Goal: Information Seeking & Learning: Understand process/instructions

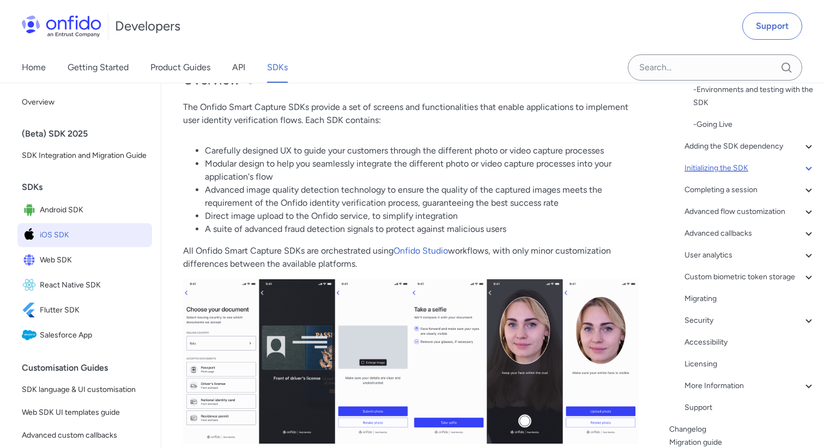
scroll to position [108, 0]
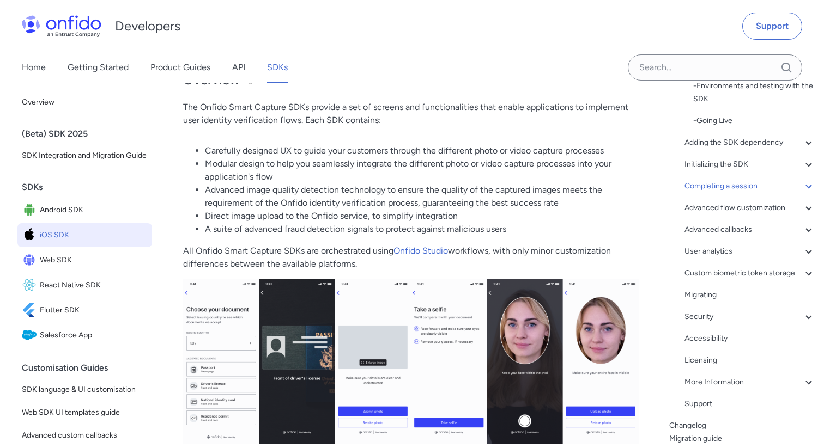
click at [732, 185] on div "Completing a session" at bounding box center [749, 186] width 131 height 13
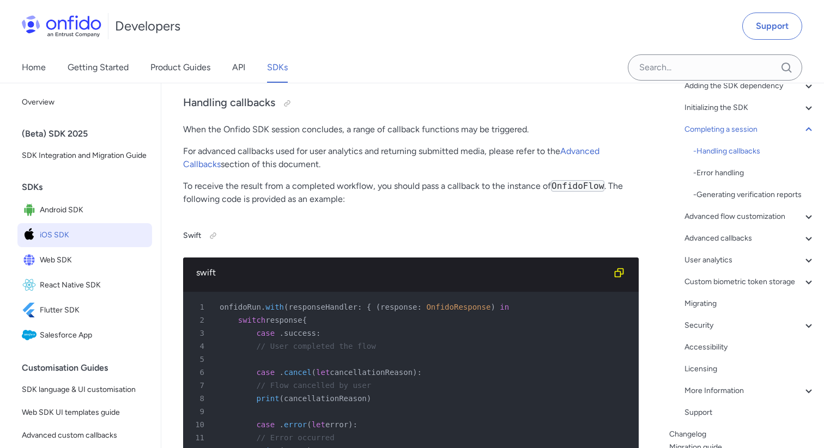
scroll to position [7981, 0]
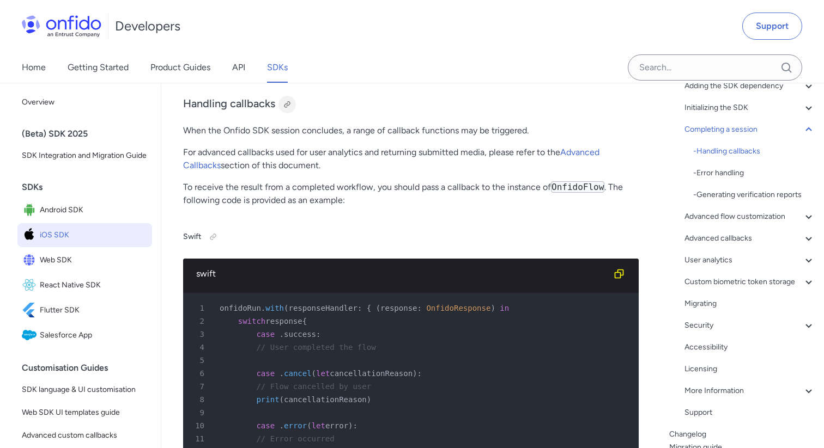
click at [284, 109] on div at bounding box center [287, 104] width 9 height 9
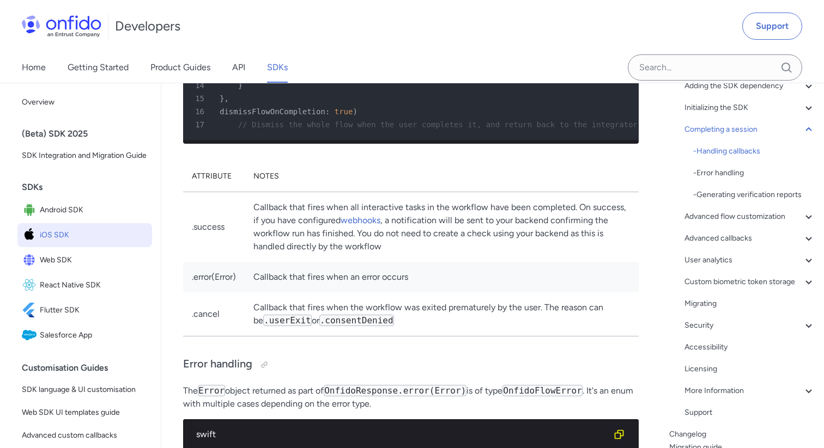
scroll to position [8392, 0]
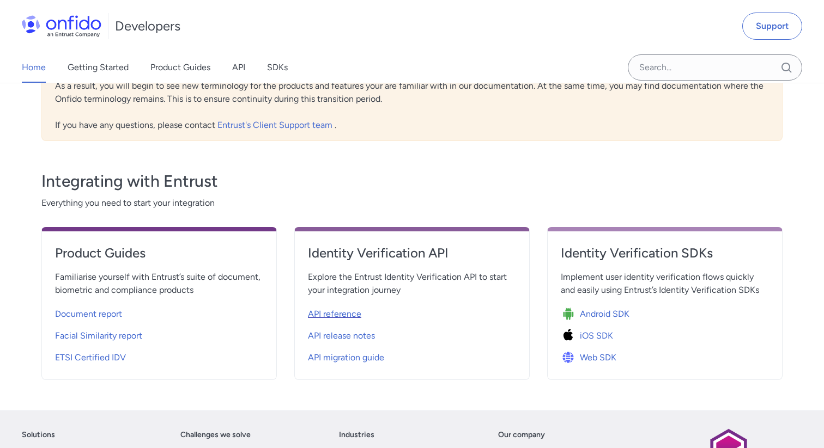
click at [338, 315] on span "API reference" at bounding box center [334, 314] width 53 height 13
select select "http"
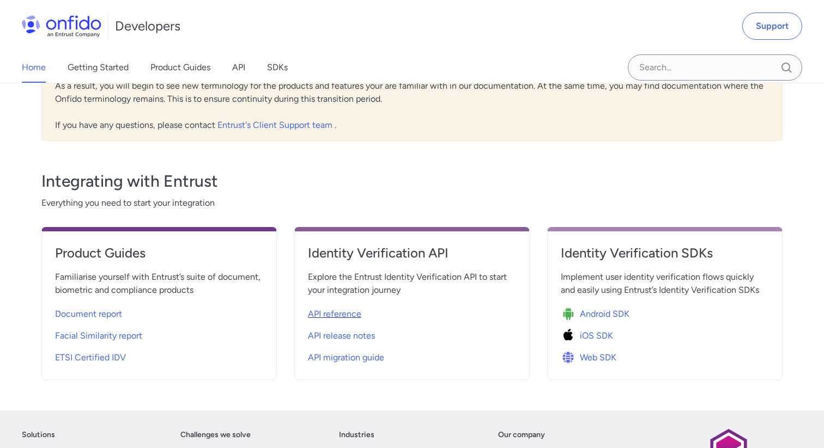
select select "http"
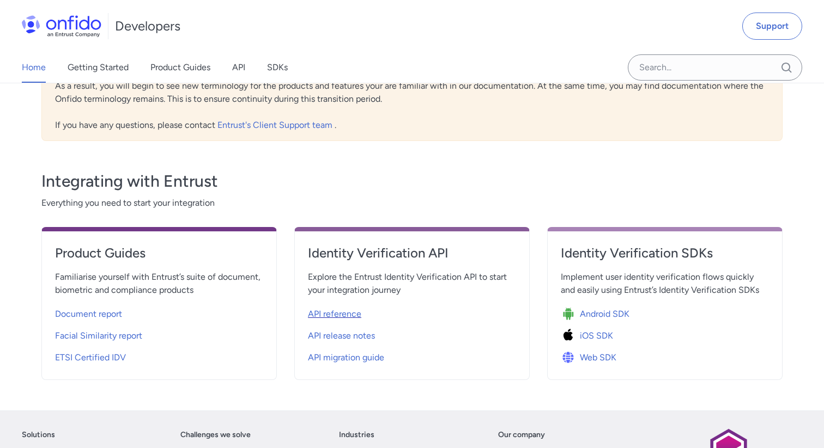
select select "http"
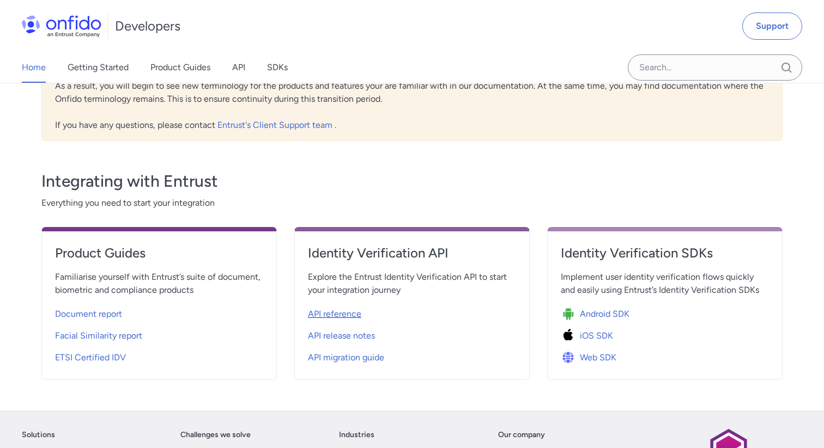
select select "http"
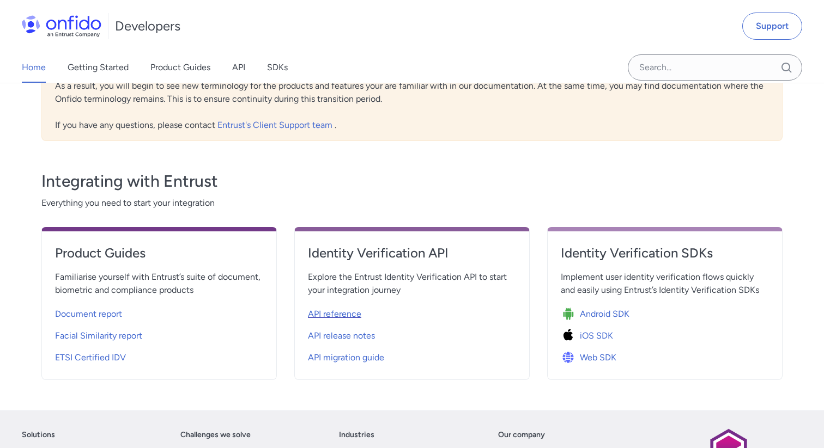
select select "http"
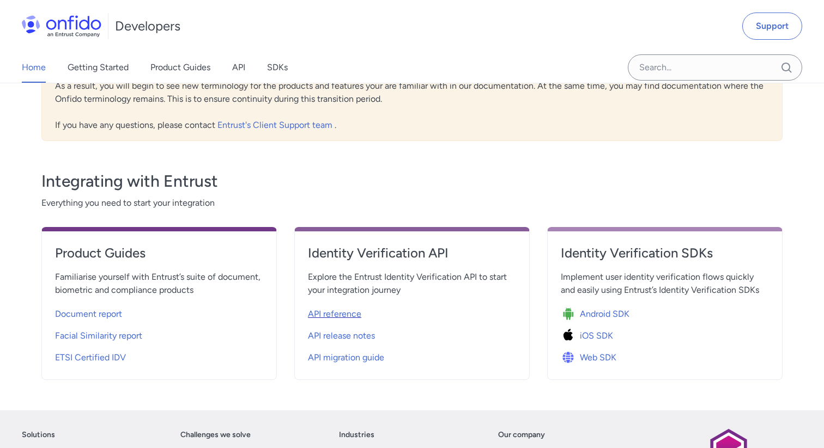
select select "http"
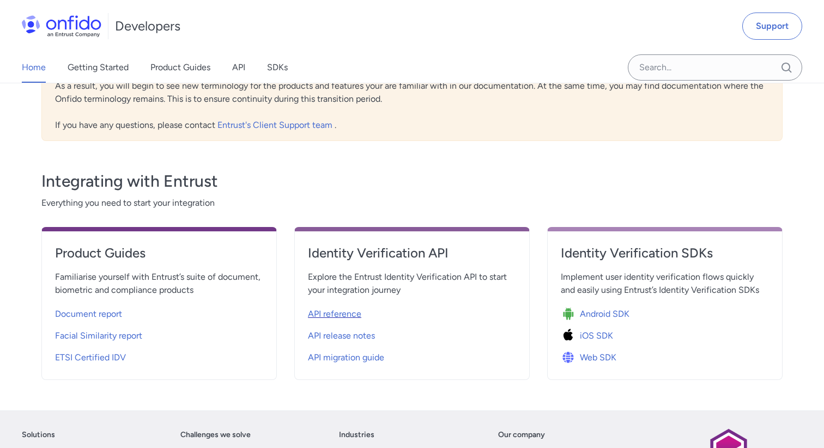
select select "http"
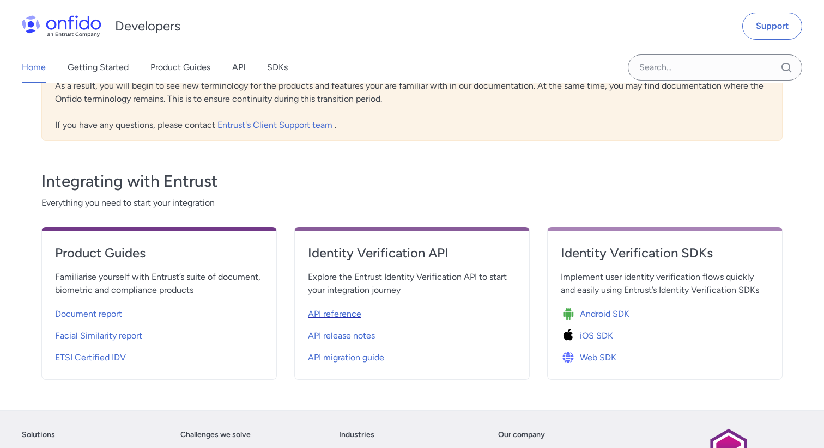
select select "http"
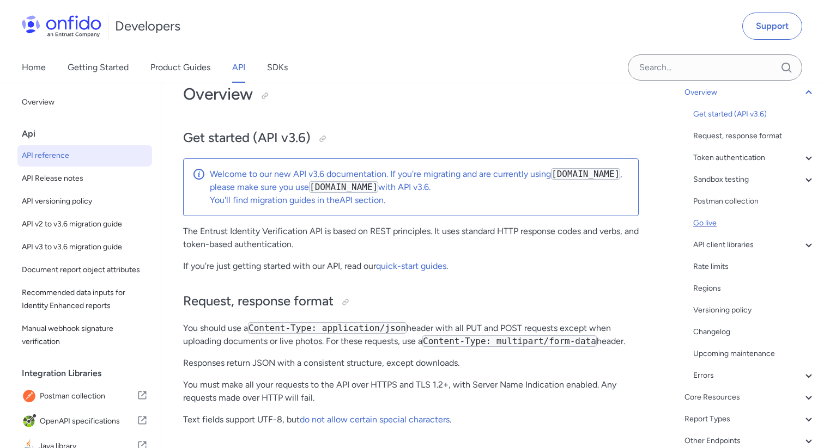
scroll to position [153, 0]
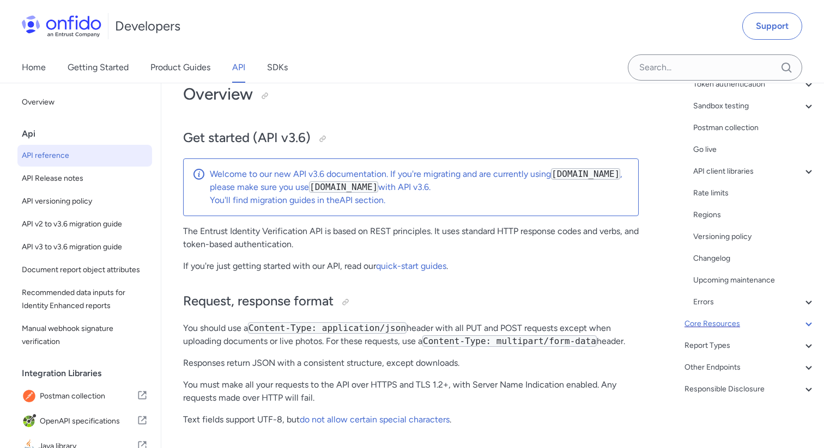
click at [721, 326] on div "Core Resources" at bounding box center [749, 324] width 131 height 13
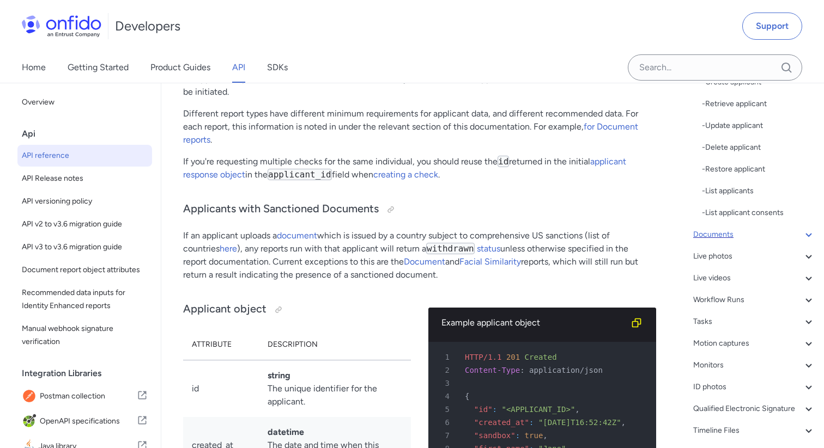
scroll to position [379, 0]
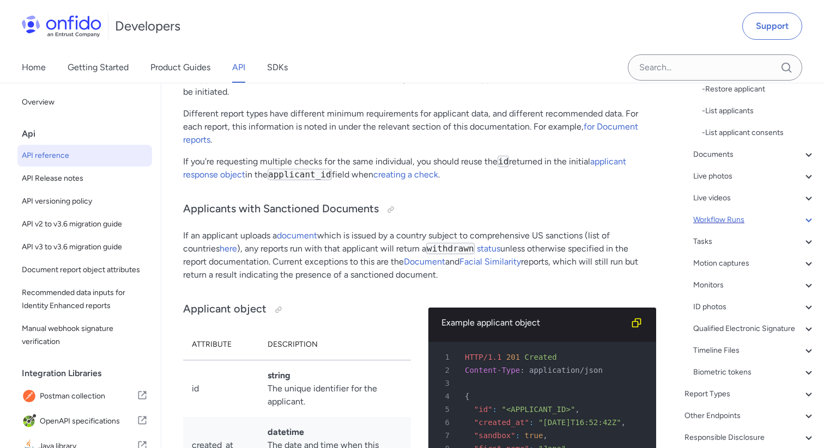
click at [737, 221] on div "Workflow Runs" at bounding box center [754, 220] width 122 height 13
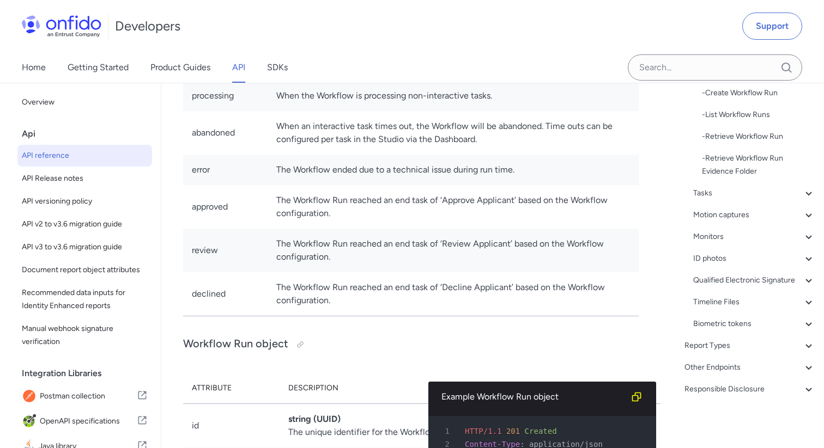
scroll to position [232, 0]
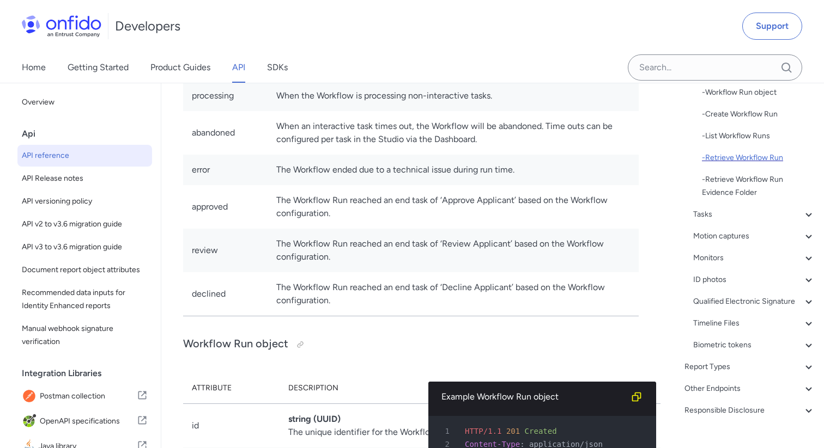
click at [744, 156] on div "- Retrieve Workflow Run" at bounding box center [758, 157] width 113 height 13
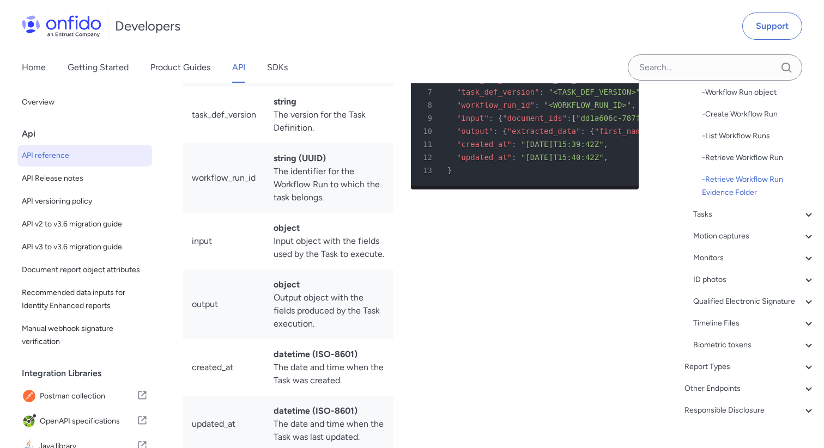
scroll to position [32088, 0]
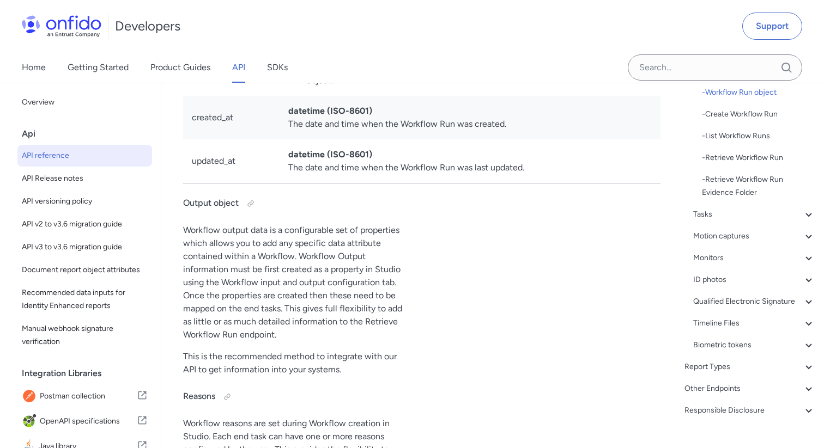
scroll to position [27733, 0]
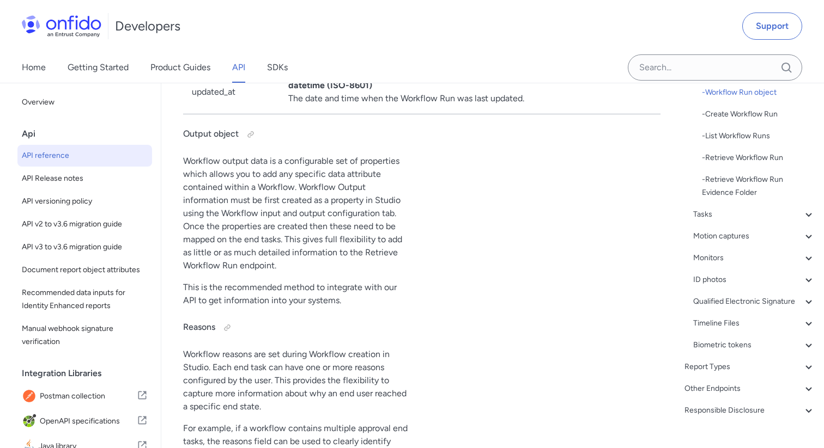
drag, startPoint x: 193, startPoint y: 247, endPoint x: 227, endPoint y: 247, distance: 33.8
drag, startPoint x: 289, startPoint y: 247, endPoint x: 337, endPoint y: 247, distance: 47.9
drag, startPoint x: 295, startPoint y: 260, endPoint x: 363, endPoint y: 258, distance: 67.6
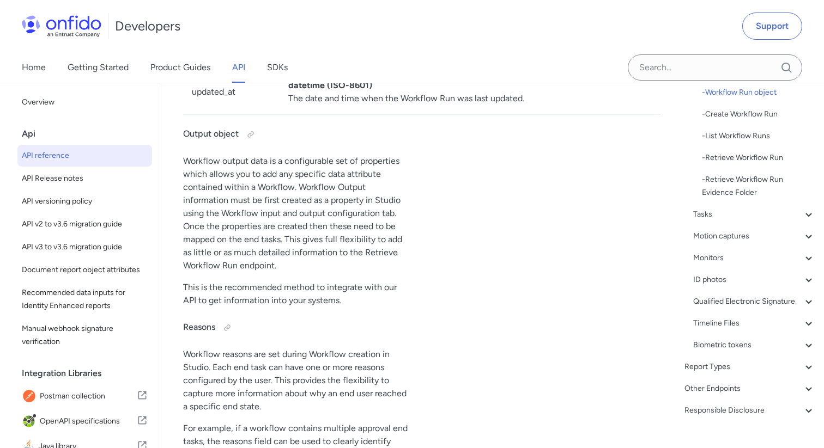
drag, startPoint x: 356, startPoint y: 284, endPoint x: 332, endPoint y: 294, distance: 26.2
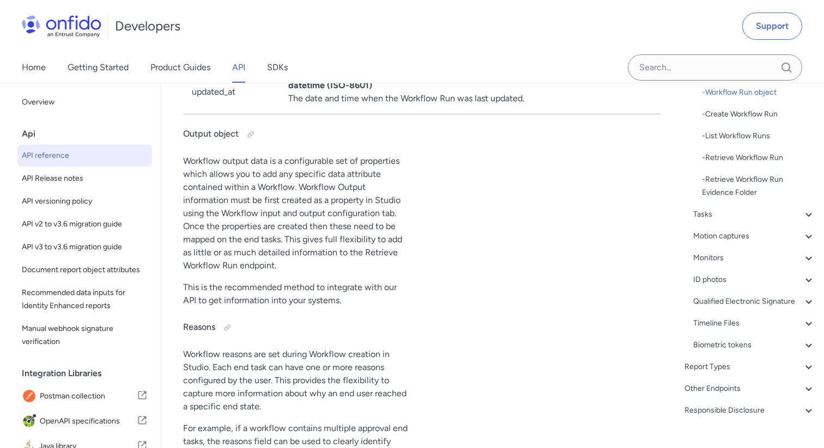
drag, startPoint x: 289, startPoint y: 259, endPoint x: 361, endPoint y: 259, distance: 71.4
drag, startPoint x: 291, startPoint y: 273, endPoint x: 333, endPoint y: 298, distance: 49.1
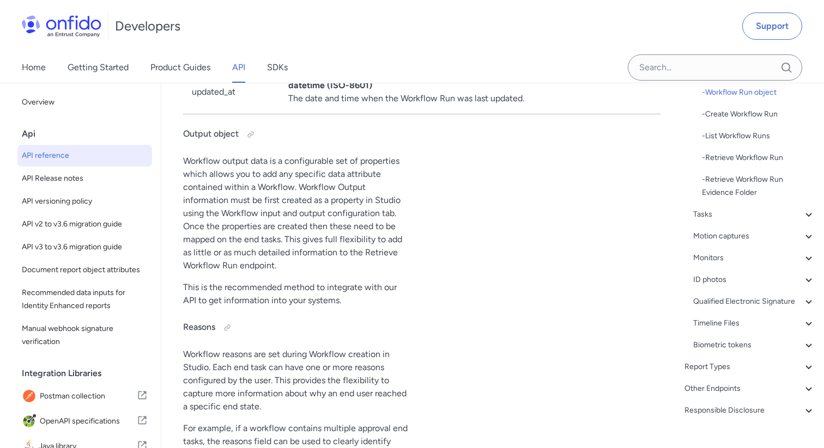
drag, startPoint x: 285, startPoint y: 271, endPoint x: 331, endPoint y: 301, distance: 54.4
drag, startPoint x: 290, startPoint y: 247, endPoint x: 340, endPoint y: 246, distance: 49.6
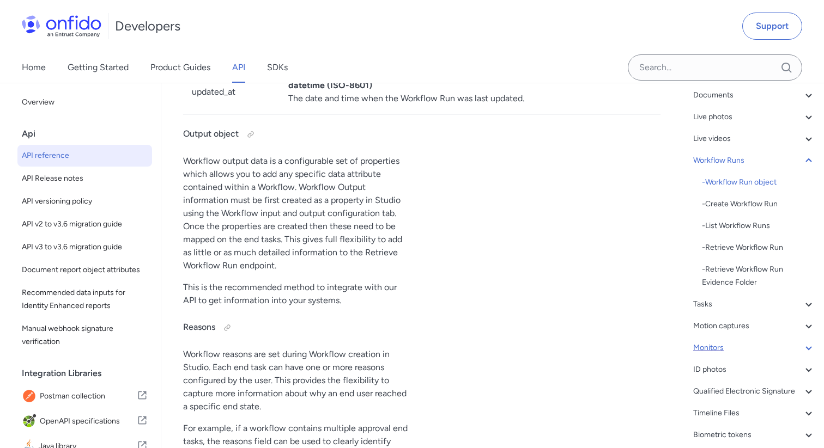
scroll to position [50, 0]
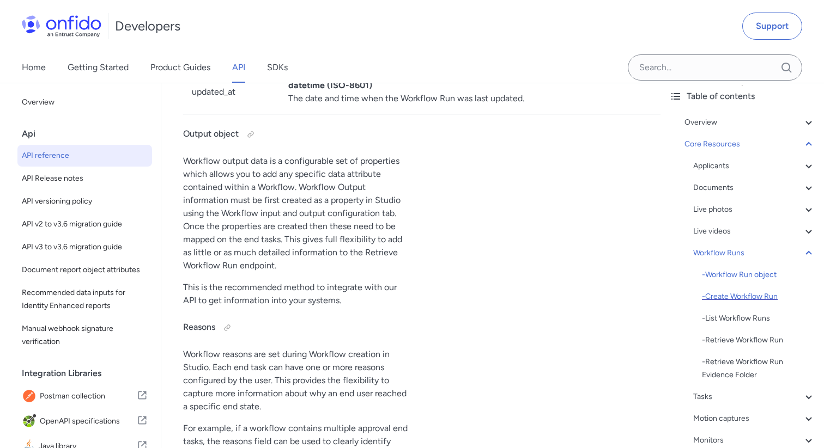
click at [734, 294] on div "- Create Workflow Run" at bounding box center [758, 296] width 113 height 13
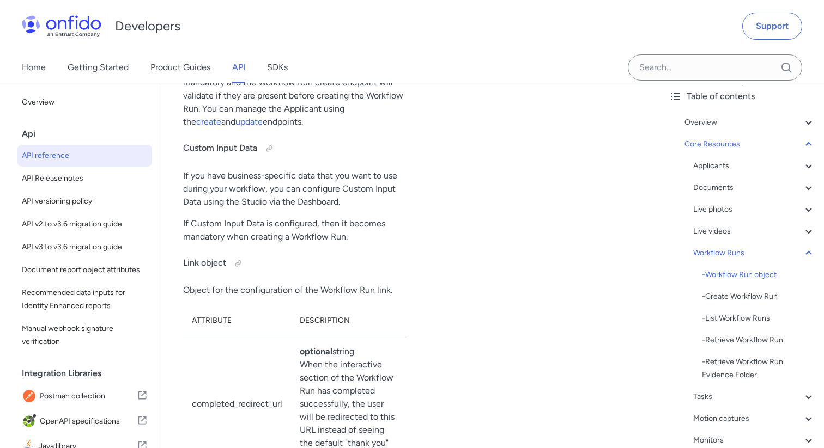
scroll to position [29776, 0]
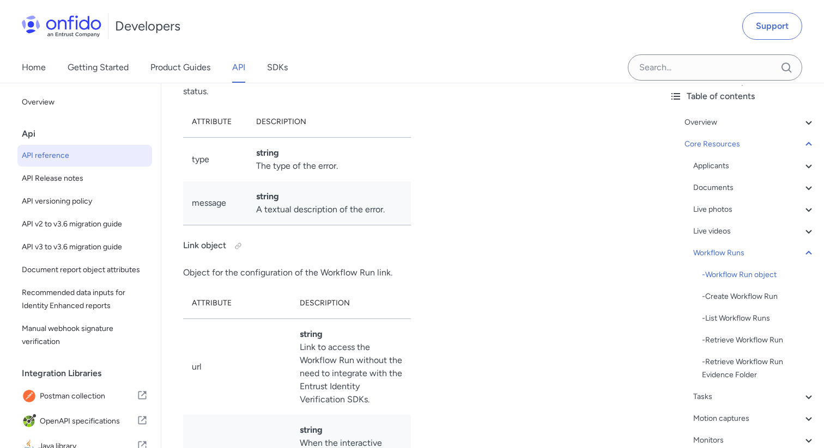
scroll to position [28158, 0]
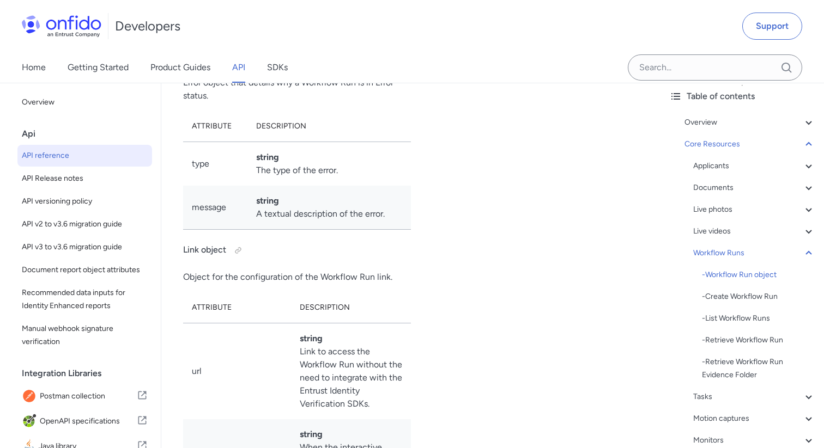
drag, startPoint x: 194, startPoint y: 309, endPoint x: 227, endPoint y: 309, distance: 33.2
drag, startPoint x: 231, startPoint y: 311, endPoint x: 192, endPoint y: 312, distance: 39.2
copy td "sdk_token"
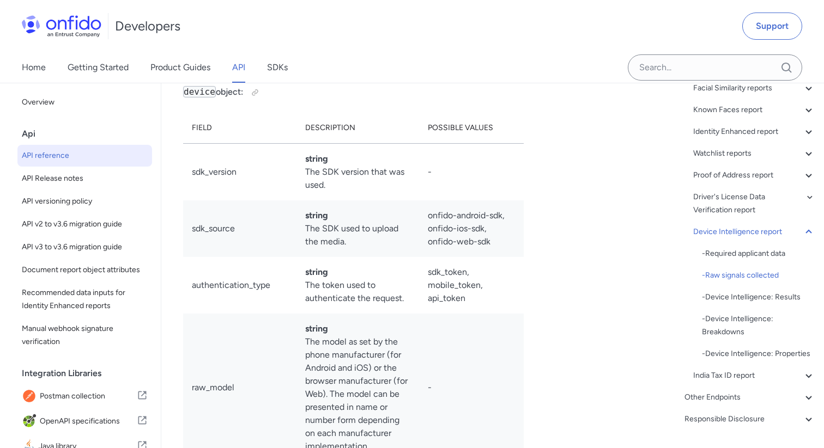
scroll to position [201, 0]
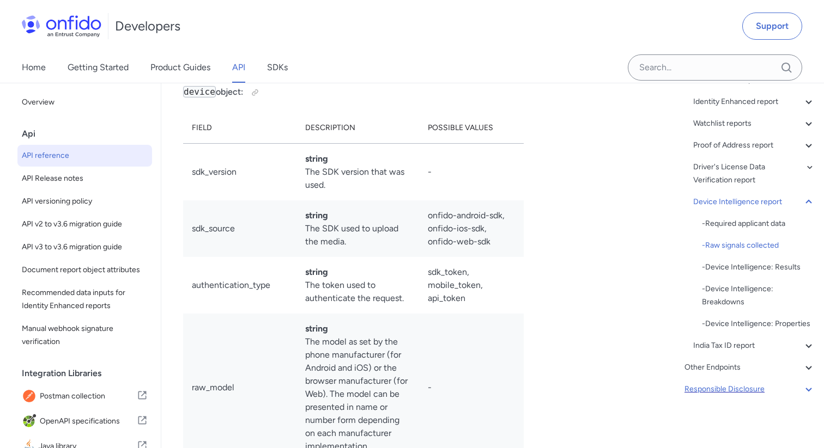
click at [764, 387] on div "Responsible Disclosure" at bounding box center [749, 389] width 131 height 13
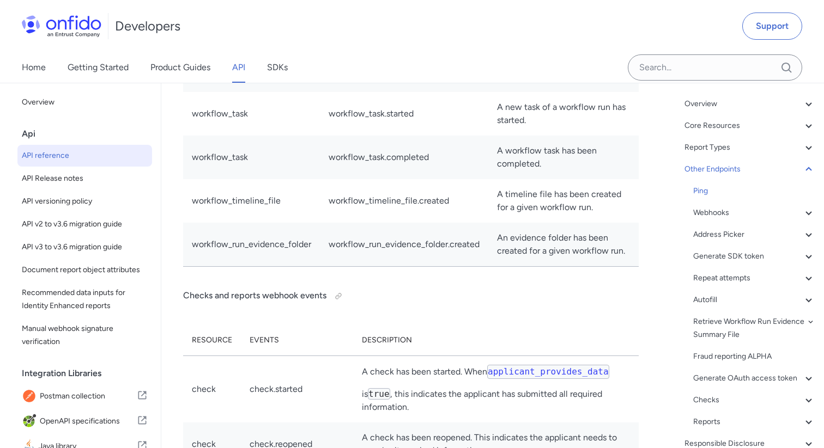
scroll to position [115, 0]
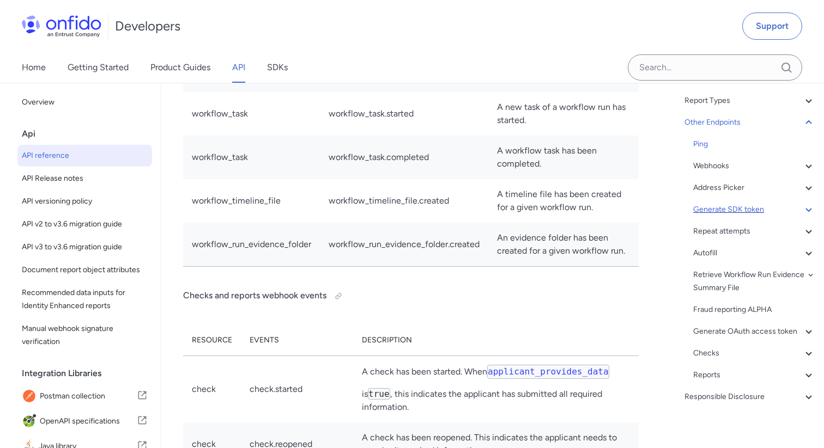
click at [751, 208] on div "Generate SDK token" at bounding box center [754, 209] width 122 height 13
